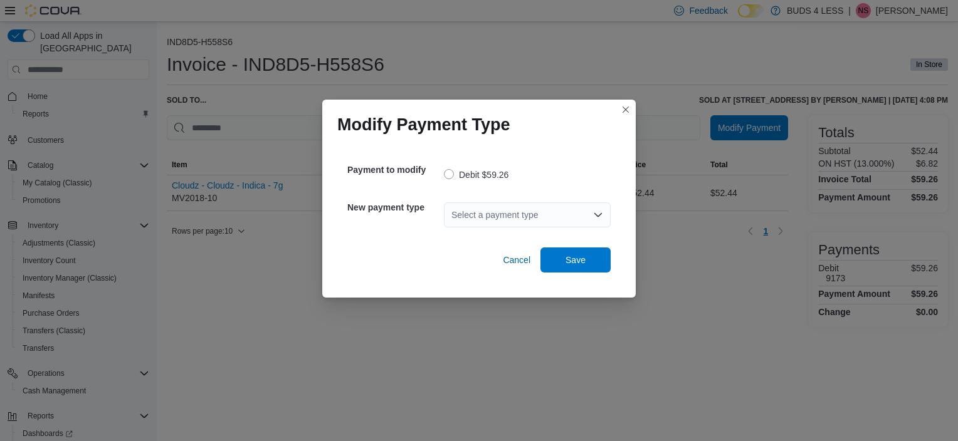
click at [599, 218] on icon "Open list of options" at bounding box center [598, 215] width 10 height 10
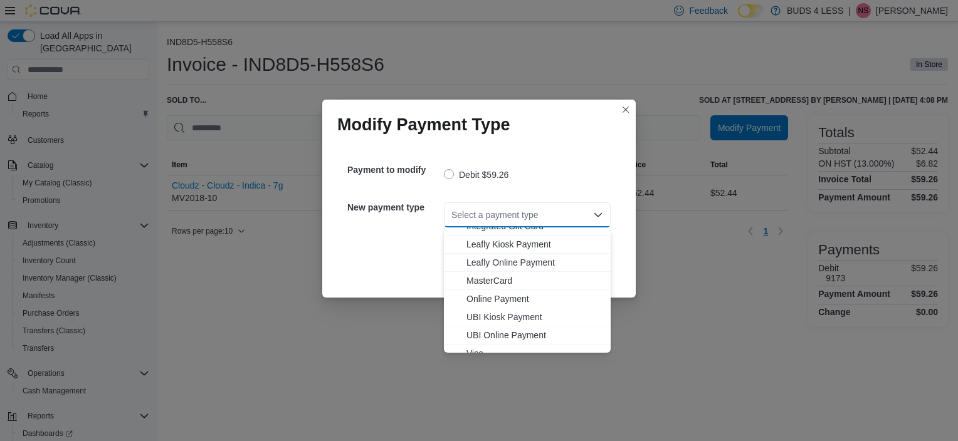
scroll to position [147, 0]
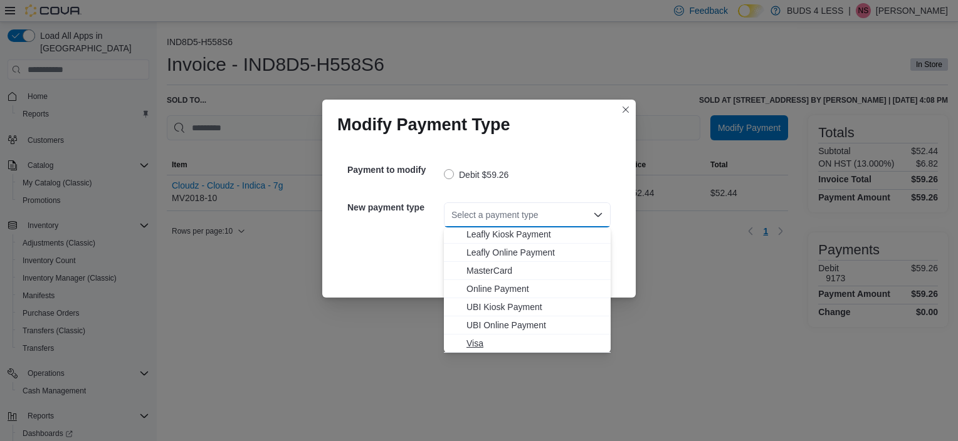
click at [464, 342] on span "Visa" at bounding box center [527, 343] width 152 height 13
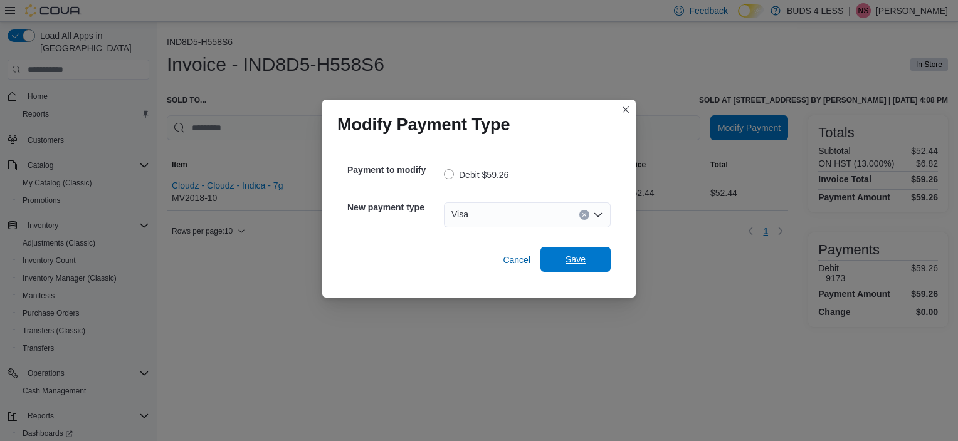
click at [579, 260] on span "Save" at bounding box center [576, 259] width 20 height 13
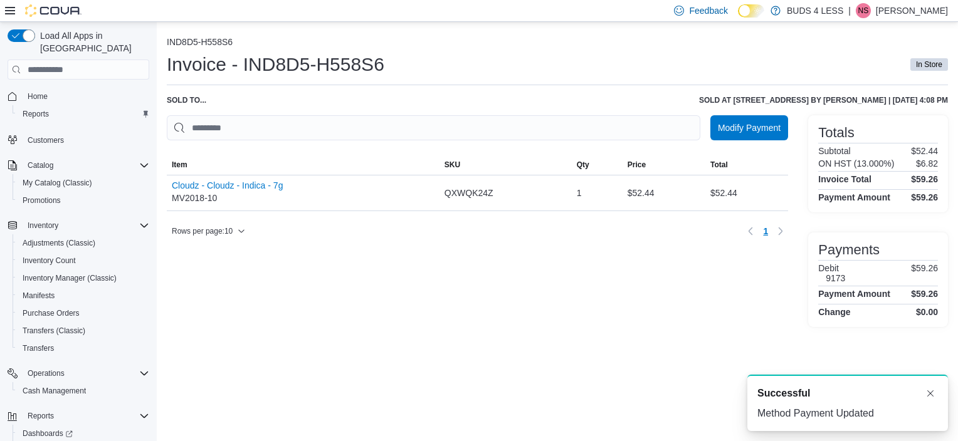
scroll to position [0, 0]
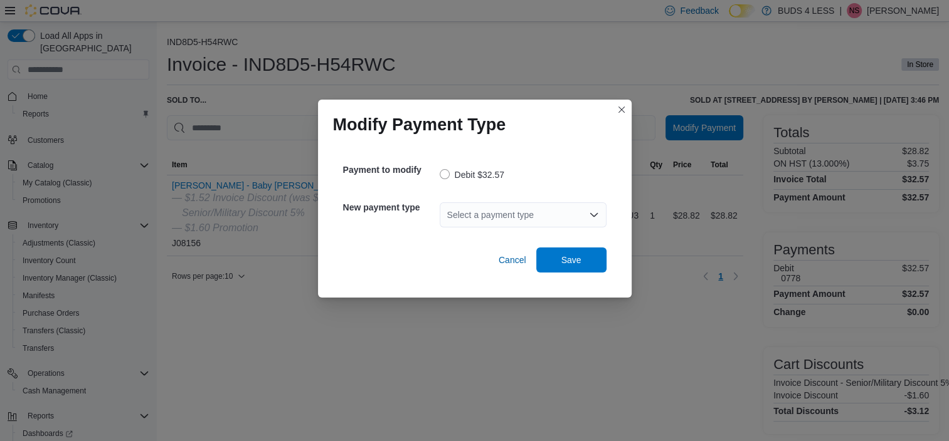
click at [591, 218] on icon "Open list of options" at bounding box center [594, 215] width 10 height 10
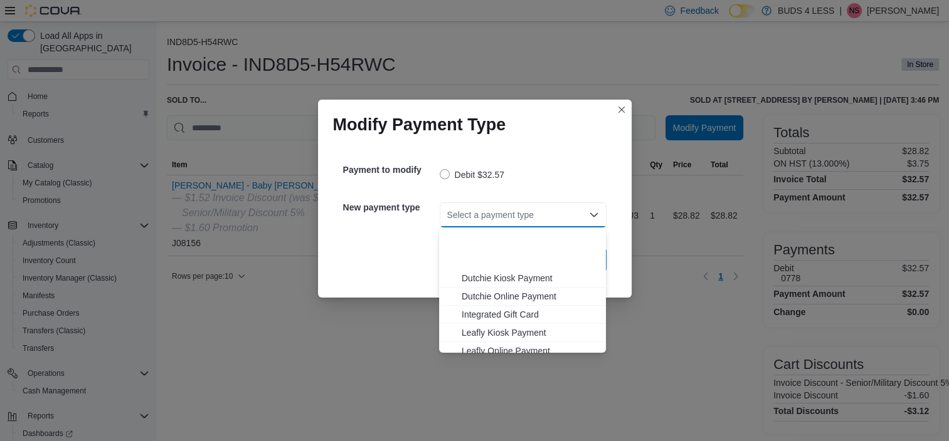
scroll to position [125, 0]
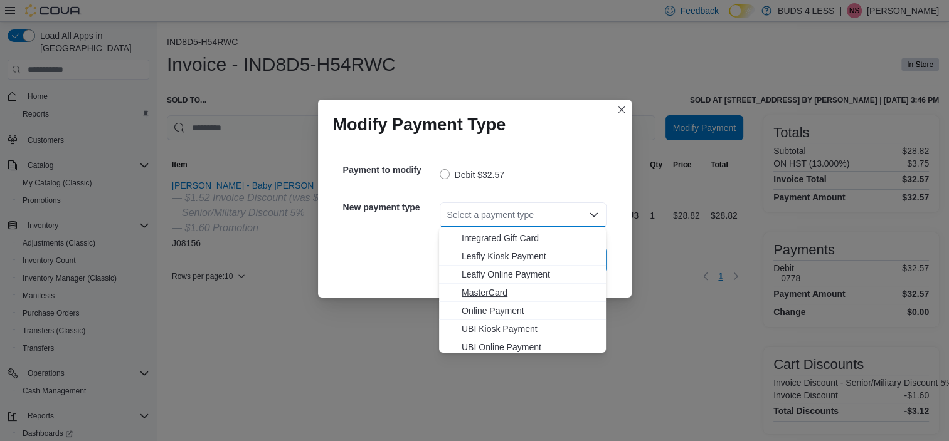
click at [473, 288] on span "MasterCard" at bounding box center [529, 293] width 137 height 13
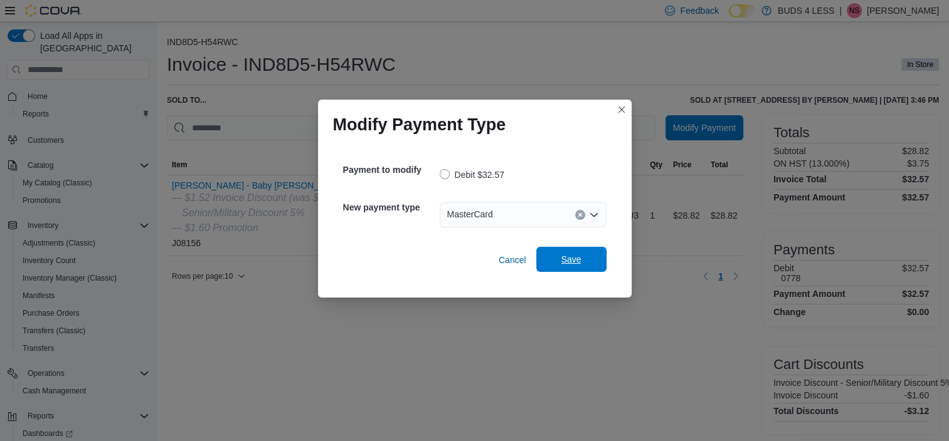
click at [558, 256] on span "Save" at bounding box center [571, 259] width 55 height 25
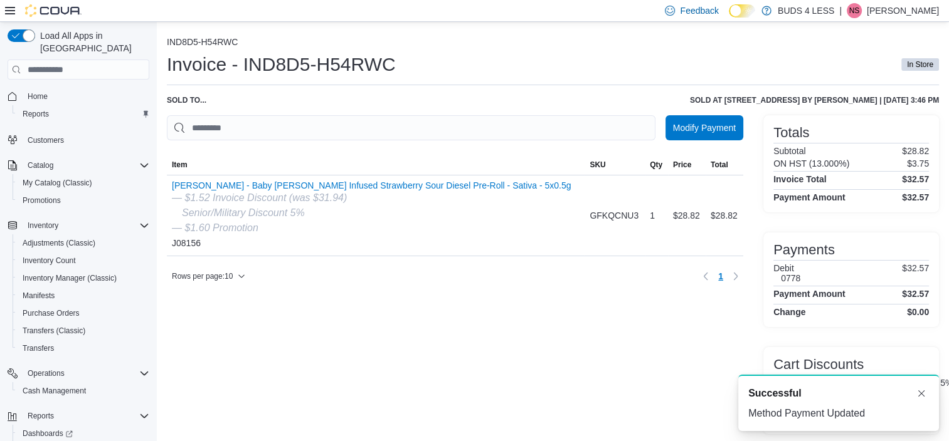
scroll to position [0, 0]
